Goal: Task Accomplishment & Management: Use online tool/utility

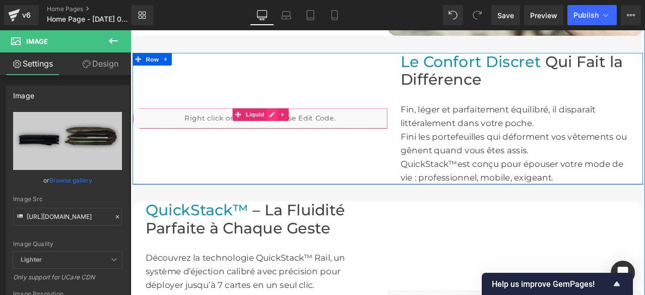
click at [294, 129] on div "Liquid" at bounding box center [284, 134] width 302 height 25
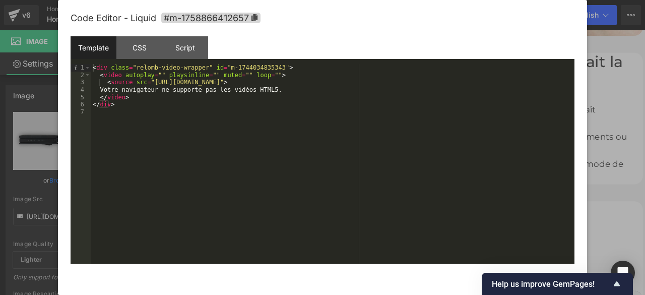
click at [391, 84] on div "< div class = "relomb-video-wrapper" id = "m-1744034835343" > < video autoplay …" at bounding box center [333, 171] width 484 height 214
click at [618, 287] on icon "Show survey - Help us improve GemPages!" at bounding box center [617, 284] width 12 height 12
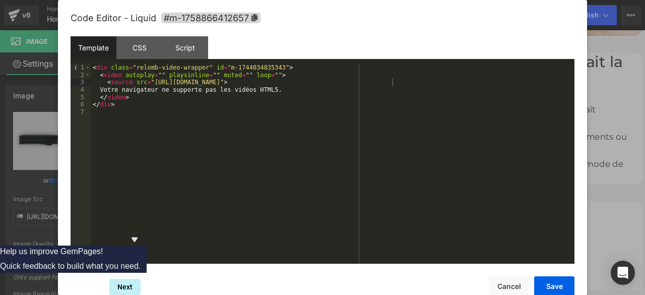
click at [141, 233] on icon "Hide survey" at bounding box center [134, 239] width 12 height 12
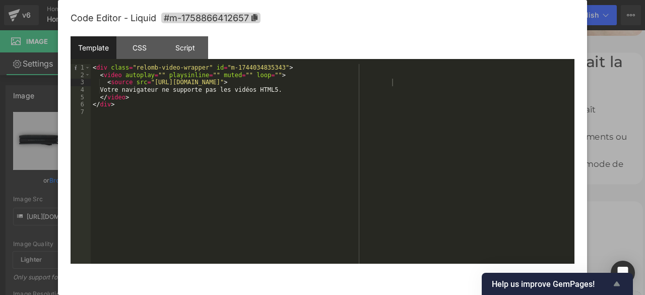
click at [618, 286] on icon "Show survey - Help us improve GemPages!" at bounding box center [617, 283] width 6 height 5
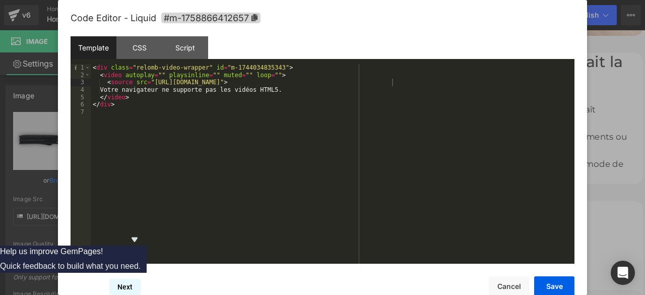
click at [141, 282] on button "Next" at bounding box center [124, 287] width 31 height 16
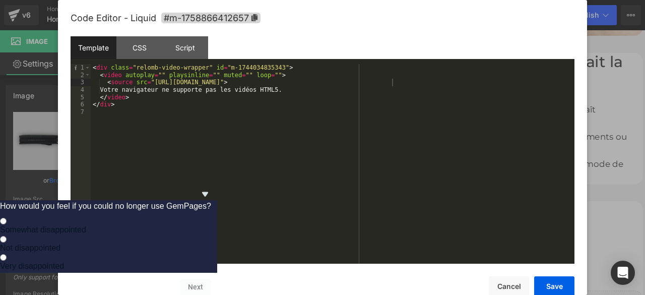
click at [211, 188] on icon "Hide survey" at bounding box center [205, 194] width 12 height 12
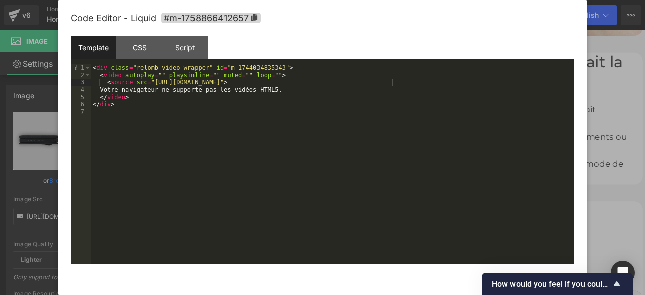
drag, startPoint x: 454, startPoint y: 282, endPoint x: 390, endPoint y: 228, distance: 83.7
click at [380, 240] on div "Code Editor - Liquid #m-1758866412657 Template CSS Script Data 1 2 3 4 5 6 7 < …" at bounding box center [323, 159] width 504 height 319
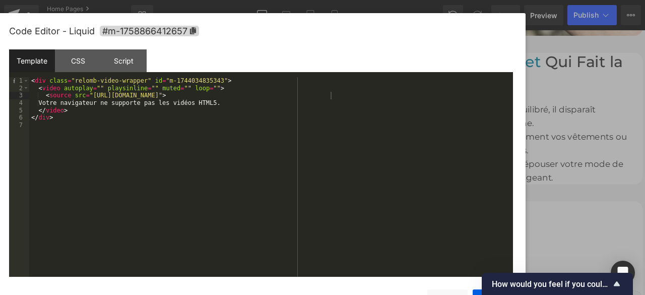
drag, startPoint x: 500, startPoint y: 30, endPoint x: 357, endPoint y: 46, distance: 144.4
click at [357, 46] on div "Code Editor - Liquid #m-1758866412657" at bounding box center [261, 31] width 504 height 36
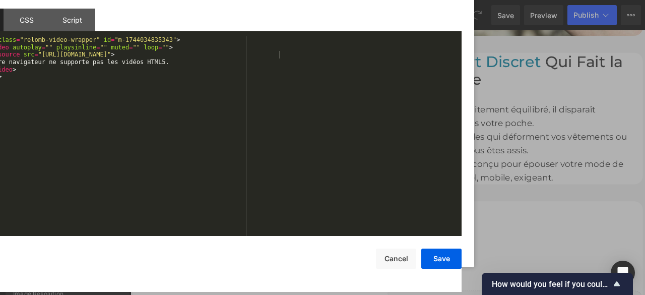
drag, startPoint x: 357, startPoint y: 46, endPoint x: 417, endPoint y: 27, distance: 63.3
click at [401, 0] on html "Image You are previewing how the will restyle your page. You can not edit Eleme…" at bounding box center [322, 147] width 645 height 295
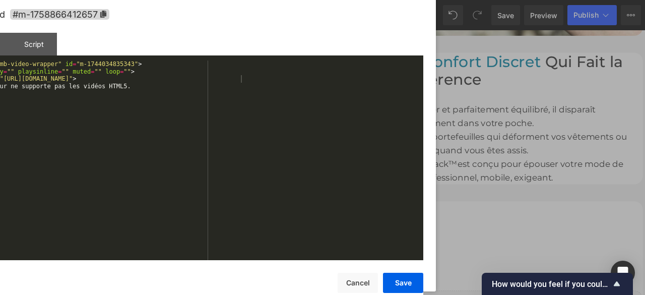
click at [366, 21] on div "Code Editor - Liquid #m-1758866412657" at bounding box center [171, 14] width 504 height 36
click at [396, 285] on button "Save" at bounding box center [403, 283] width 40 height 20
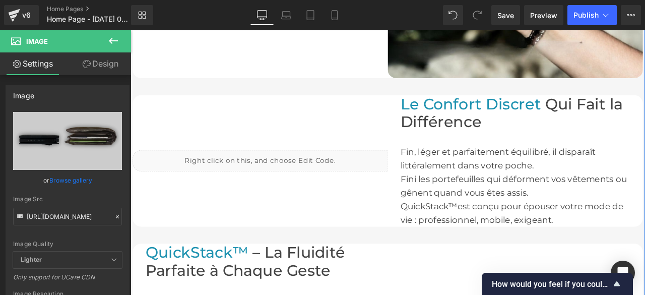
scroll to position [705, 0]
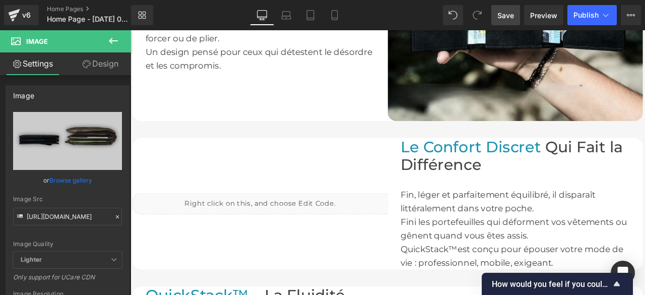
click at [508, 14] on span "Save" at bounding box center [505, 15] width 17 height 11
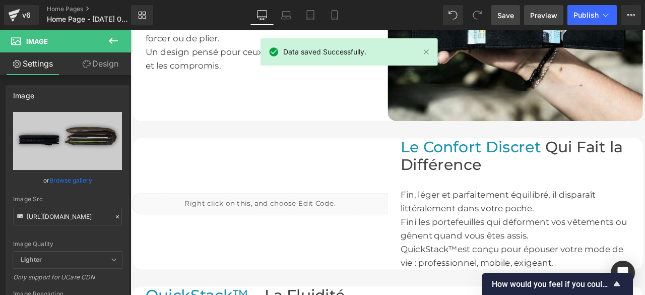
click at [549, 19] on span "Preview" at bounding box center [543, 15] width 27 height 11
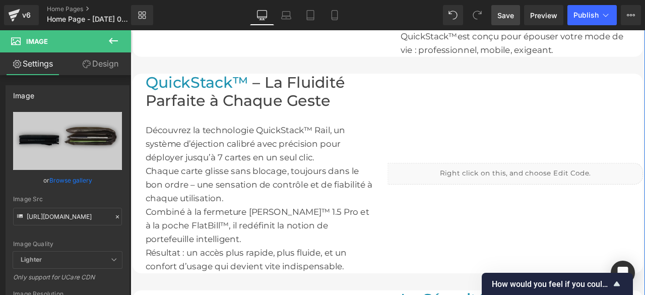
scroll to position [1008, 0]
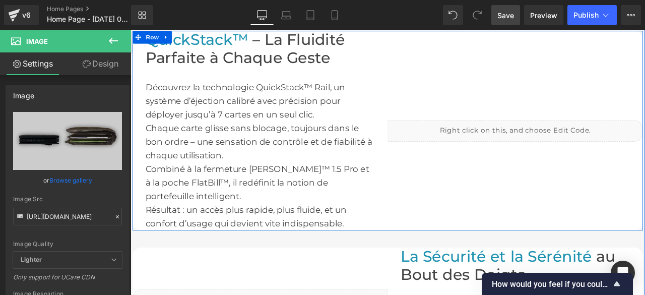
click at [598, 143] on div "Liquid" at bounding box center [586, 149] width 302 height 25
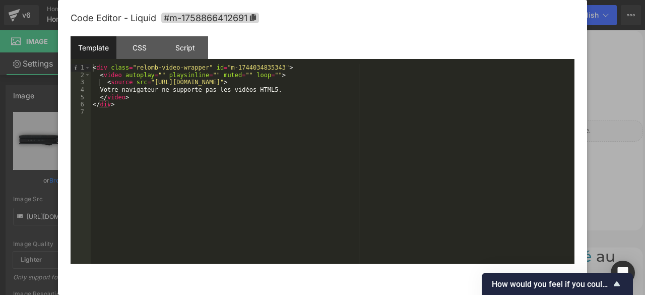
click at [391, 81] on div "< div class = "relomb-video-wrapper" id = "m-1744034835343" > < video autoplay …" at bounding box center [333, 171] width 484 height 214
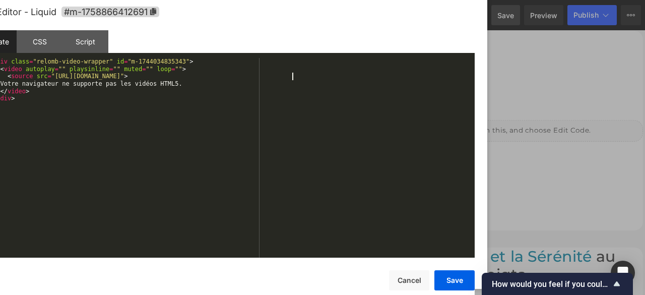
drag, startPoint x: 453, startPoint y: 17, endPoint x: 435, endPoint y: 16, distance: 18.2
click at [435, 16] on div "Code Editor - Liquid #m-1758866412691" at bounding box center [223, 12] width 504 height 36
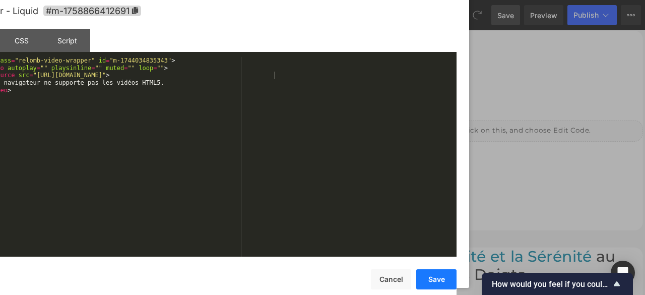
click at [424, 279] on button "Save" at bounding box center [436, 279] width 40 height 20
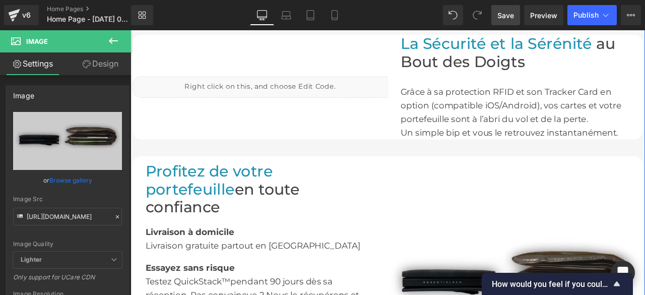
scroll to position [1209, 0]
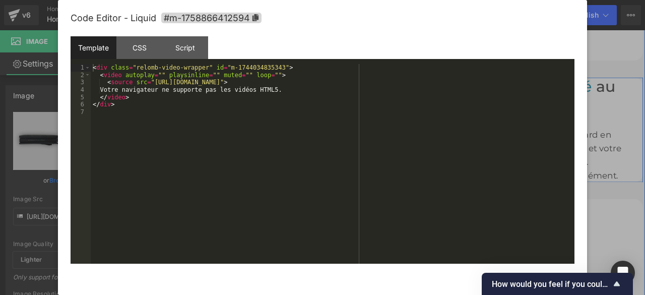
click at [293, 141] on div "Liquid" at bounding box center [284, 148] width 302 height 25
click at [392, 80] on div "< div class = "relomb-video-wrapper" id = "m-1744034835343" > < video autoplay …" at bounding box center [333, 171] width 484 height 214
drag, startPoint x: 497, startPoint y: 51, endPoint x: 452, endPoint y: 50, distance: 44.9
click at [452, 50] on div "Template CSS Script Data" at bounding box center [323, 50] width 504 height 28
drag, startPoint x: 578, startPoint y: 142, endPoint x: 549, endPoint y: 148, distance: 29.3
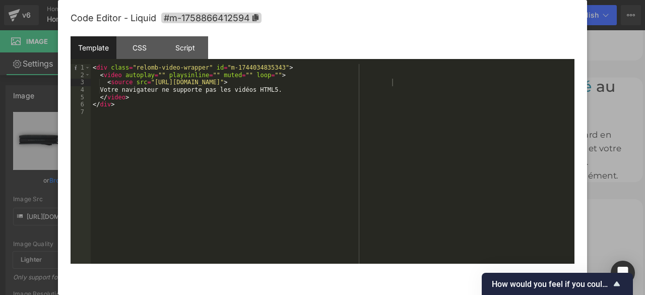
click at [549, 148] on div "Code Editor - Liquid #m-1758866412594 Template CSS Script Data 1 2 3 4 5 6 7 < …" at bounding box center [322, 147] width 529 height 295
drag, startPoint x: 306, startPoint y: 50, endPoint x: 235, endPoint y: 52, distance: 71.6
click at [235, 52] on div "Template CSS Script Data" at bounding box center [323, 50] width 504 height 28
drag, startPoint x: 402, startPoint y: 282, endPoint x: 333, endPoint y: 284, distance: 69.6
click at [333, 284] on div "Save Cancel" at bounding box center [323, 280] width 504 height 33
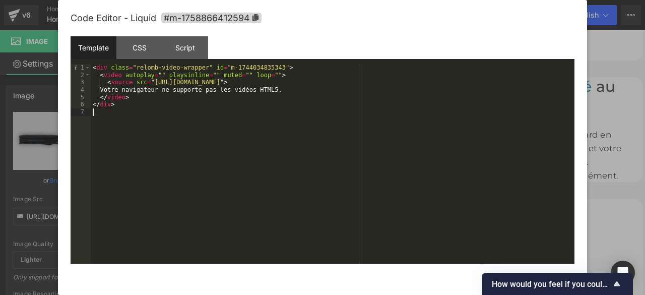
drag, startPoint x: 380, startPoint y: 171, endPoint x: 328, endPoint y: 172, distance: 51.9
click at [328, 172] on div "< div class = "relomb-video-wrapper" id = "m-1744034835343" > < video autoplay …" at bounding box center [333, 171] width 484 height 214
drag, startPoint x: 512, startPoint y: 41, endPoint x: 461, endPoint y: 38, distance: 51.5
click at [461, 38] on div "Template CSS Script Data" at bounding box center [323, 50] width 504 height 28
drag, startPoint x: 581, startPoint y: 249, endPoint x: 573, endPoint y: 210, distance: 39.6
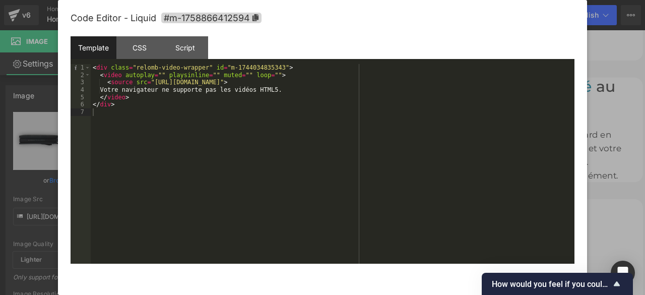
click at [573, 210] on div "Code Editor - Liquid #m-1758866412594 Template CSS Script Data 1 2 3 4 5 6 7 < …" at bounding box center [322, 147] width 529 height 295
click at [448, 37] on div "Template CSS Script Data" at bounding box center [323, 50] width 504 height 28
click at [616, 285] on icon "Show survey - How would you feel if you could no longer use GemPages?" at bounding box center [617, 283] width 6 height 5
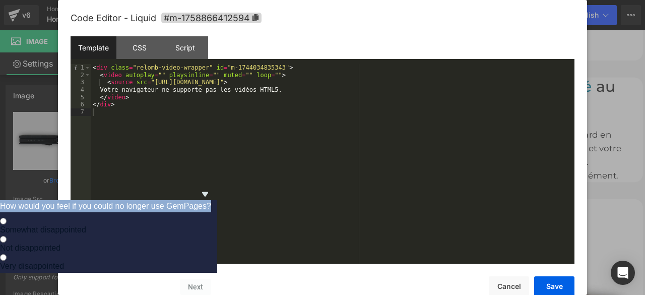
drag, startPoint x: 466, startPoint y: 170, endPoint x: 543, endPoint y: 182, distance: 78.0
click at [217, 198] on div "How would you feel if you could no longer use GemPages? Somewhat disappointed N…" at bounding box center [105, 235] width 223 height 75
copy h2 "How would you feel if you could no longer use GemPages?"
click at [7, 254] on input "Very disappointed" at bounding box center [3, 257] width 7 height 7
radio input "true"
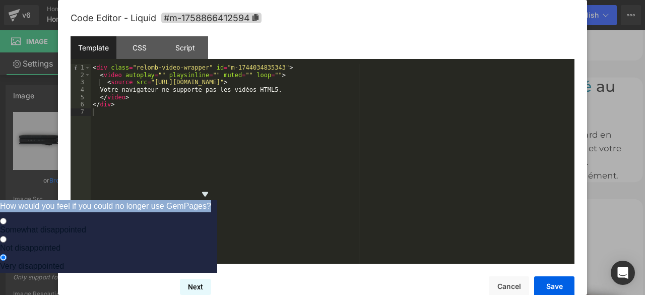
click at [211, 280] on button "Next" at bounding box center [195, 287] width 31 height 16
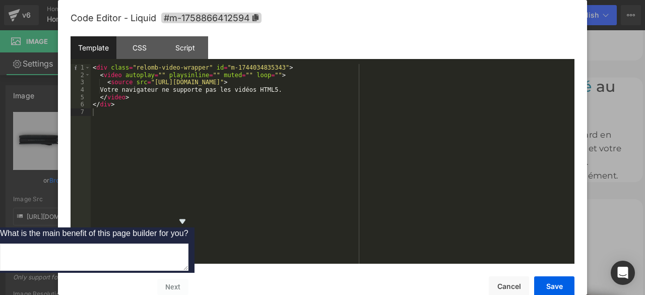
click at [188, 215] on icon "Hide survey" at bounding box center [182, 221] width 12 height 12
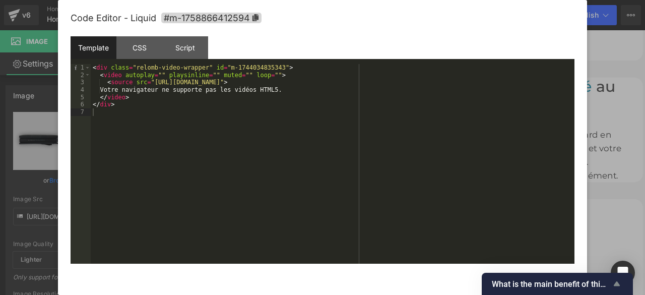
click at [620, 284] on icon "Show survey - What is the main benefit of this page builder for you?" at bounding box center [617, 284] width 12 height 12
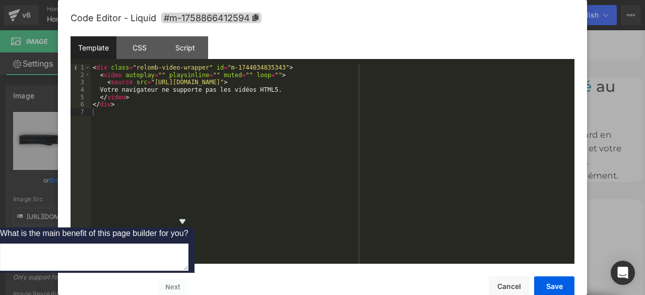
click at [188, 215] on icon "Hide survey" at bounding box center [182, 221] width 12 height 12
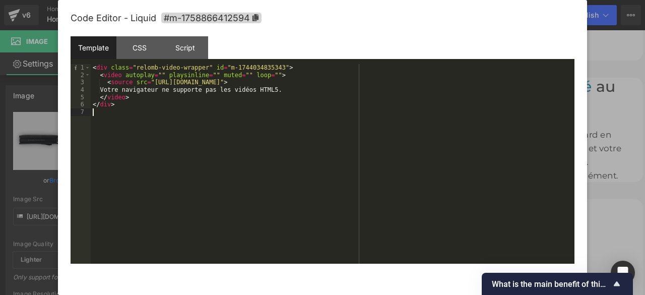
drag, startPoint x: 535, startPoint y: 178, endPoint x: 473, endPoint y: 193, distance: 64.2
click at [473, 193] on div "< div class = "relomb-video-wrapper" id = "m-1744034835343" > < video autoplay …" at bounding box center [333, 171] width 484 height 214
drag, startPoint x: 453, startPoint y: 41, endPoint x: 388, endPoint y: 53, distance: 66.1
click at [388, 53] on div "Template CSS Script Data" at bounding box center [323, 50] width 504 height 28
drag, startPoint x: 233, startPoint y: 38, endPoint x: 207, endPoint y: 28, distance: 27.8
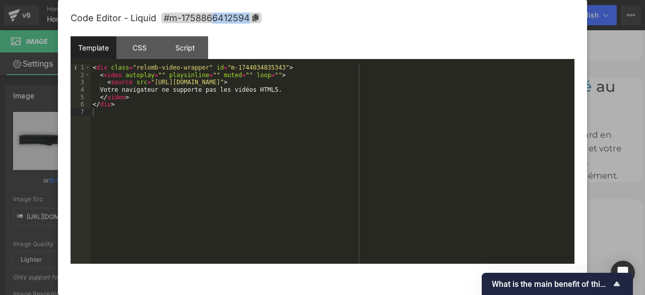
click at [208, 28] on div "Code Editor - Liquid #m-1758866412594 Template CSS Script Data 1 2 3 4 5 6 7 < …" at bounding box center [323, 159] width 504 height 319
click at [263, 49] on div "Template CSS Script Data" at bounding box center [323, 50] width 504 height 28
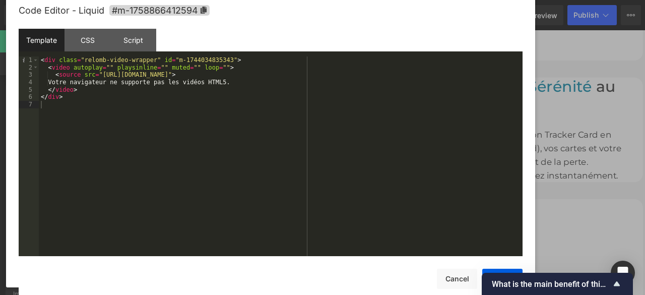
drag, startPoint x: 215, startPoint y: 34, endPoint x: 207, endPoint y: 40, distance: 10.5
click at [161, 24] on div "Code Editor - Liquid #m-1758866412594" at bounding box center [271, 10] width 504 height 36
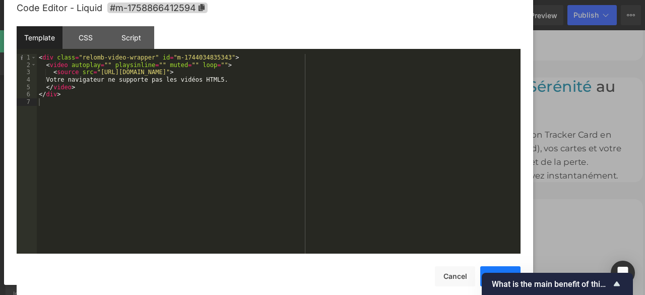
click at [491, 271] on button "Save" at bounding box center [500, 276] width 40 height 20
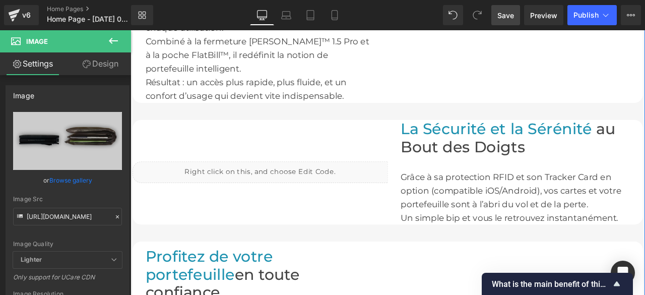
scroll to position [1058, 0]
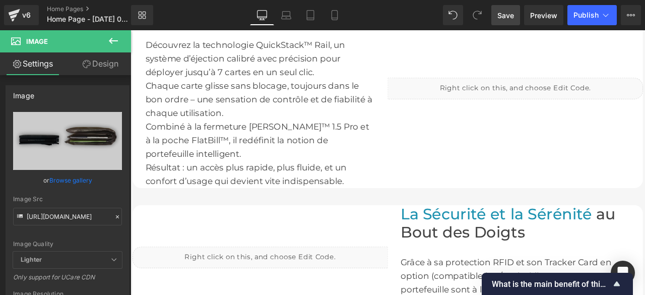
click at [500, 14] on span "Save" at bounding box center [505, 15] width 17 height 11
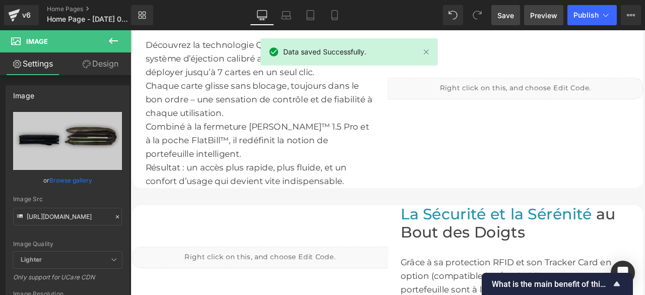
click at [537, 15] on span "Preview" at bounding box center [543, 15] width 27 height 11
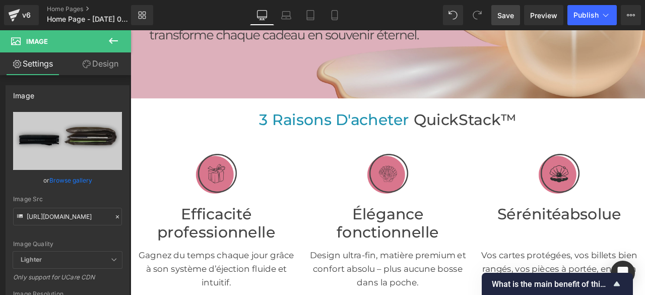
scroll to position [0, 0]
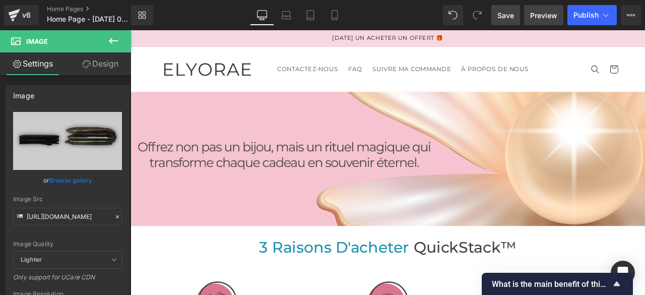
click at [539, 16] on span "Preview" at bounding box center [543, 15] width 27 height 11
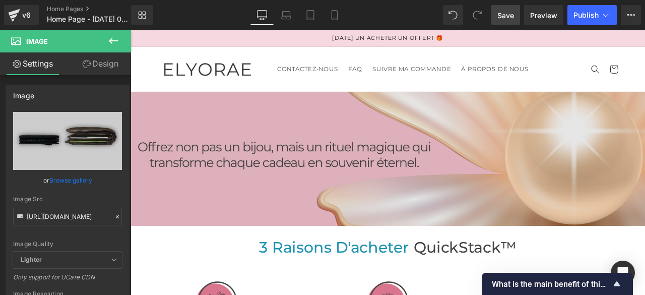
scroll to position [453, 0]
